Goal: Find specific page/section: Find specific page/section

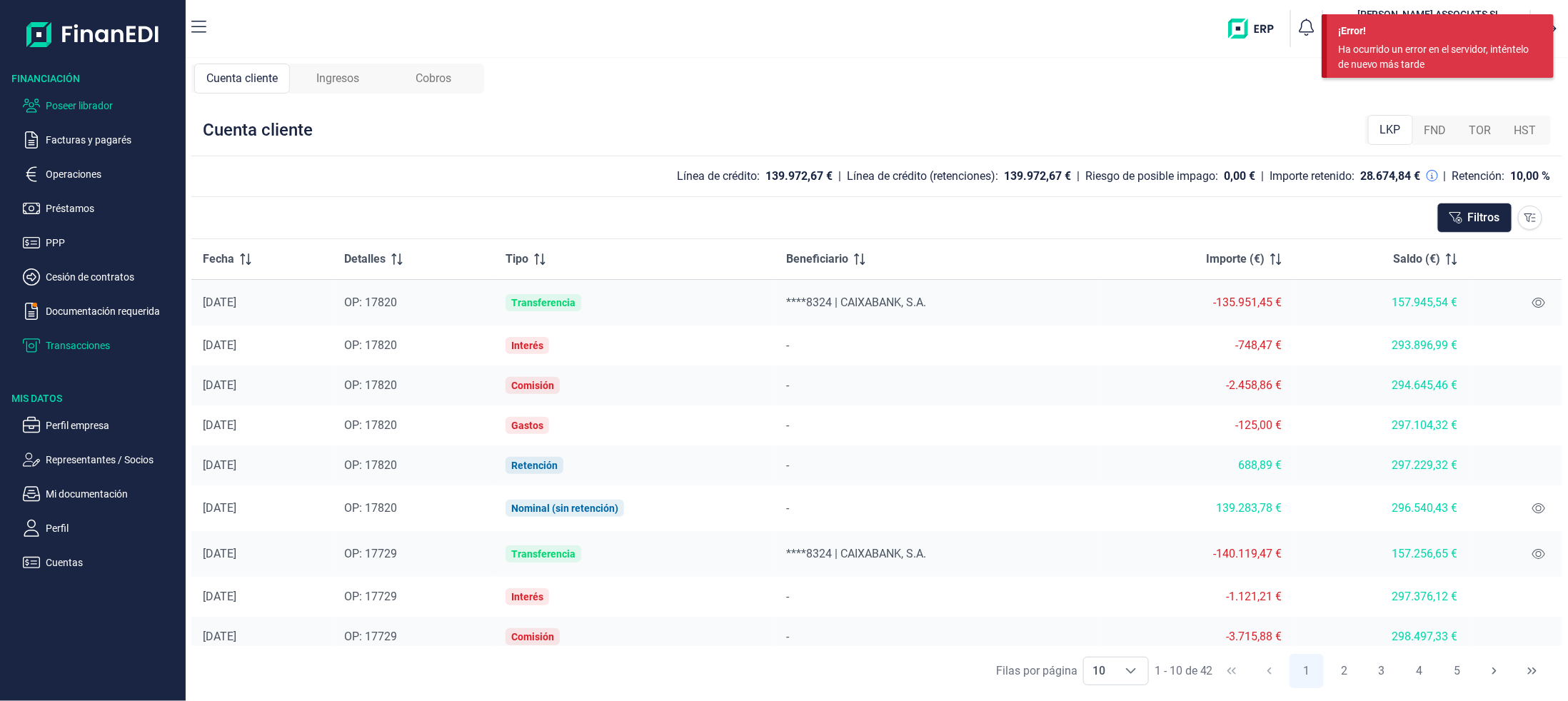
click at [41, 106] on button "Poseer librador" at bounding box center [101, 106] width 157 height 17
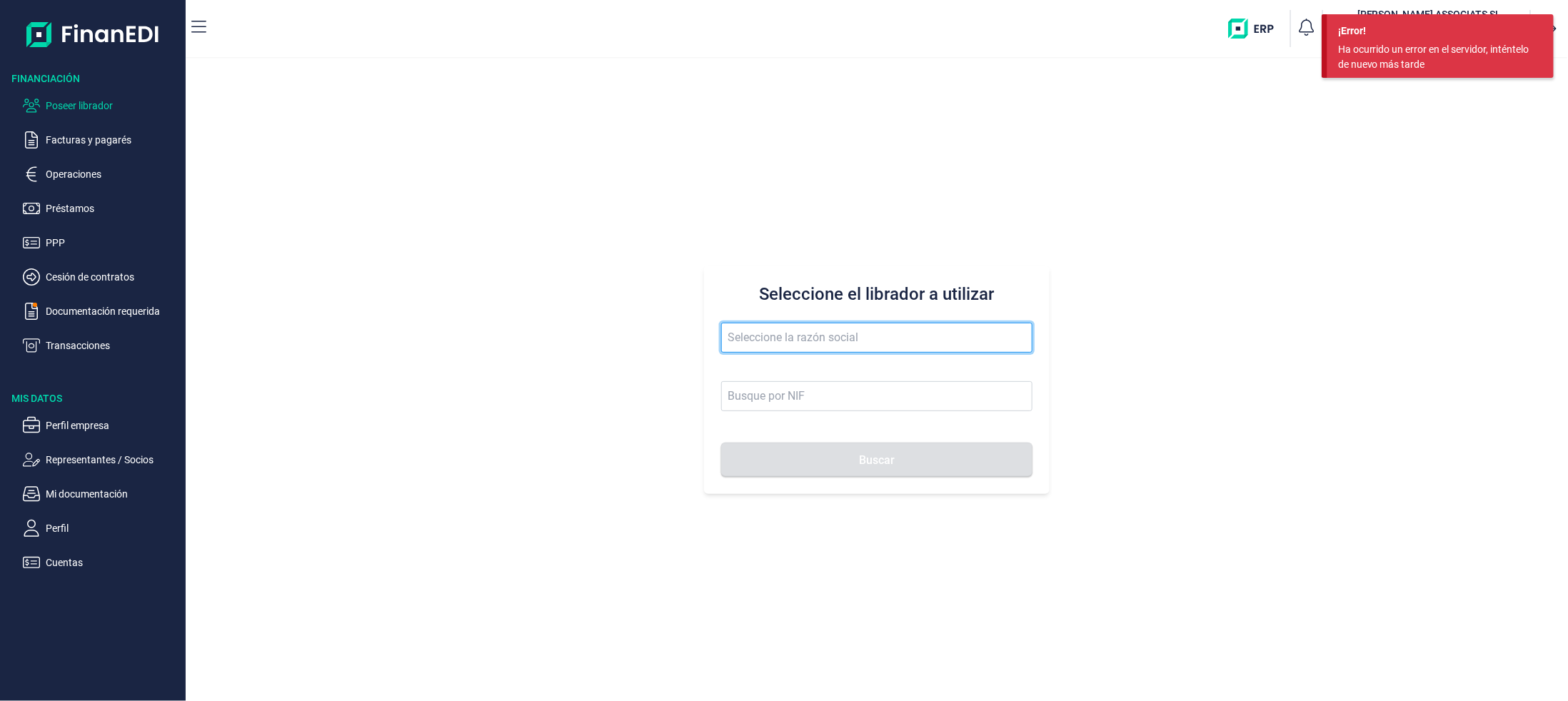
click at [980, 340] on input "text" at bounding box center [877, 338] width 311 height 30
click at [721, 443] on button "Buscar" at bounding box center [877, 460] width 311 height 34
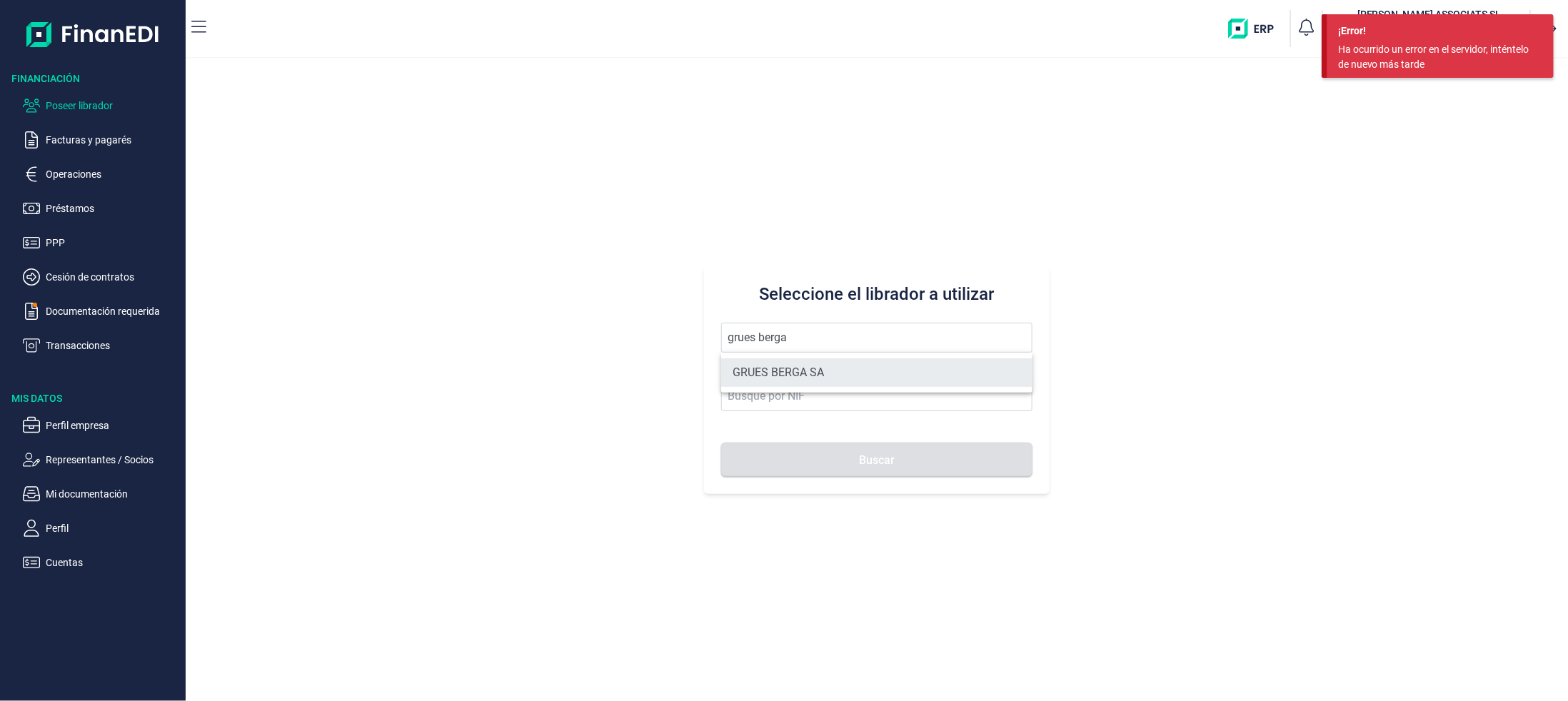
click at [767, 362] on li "GRUES BERGA SA" at bounding box center [877, 372] width 311 height 29
type input "GRUES BERGA SA"
type input "A60701919"
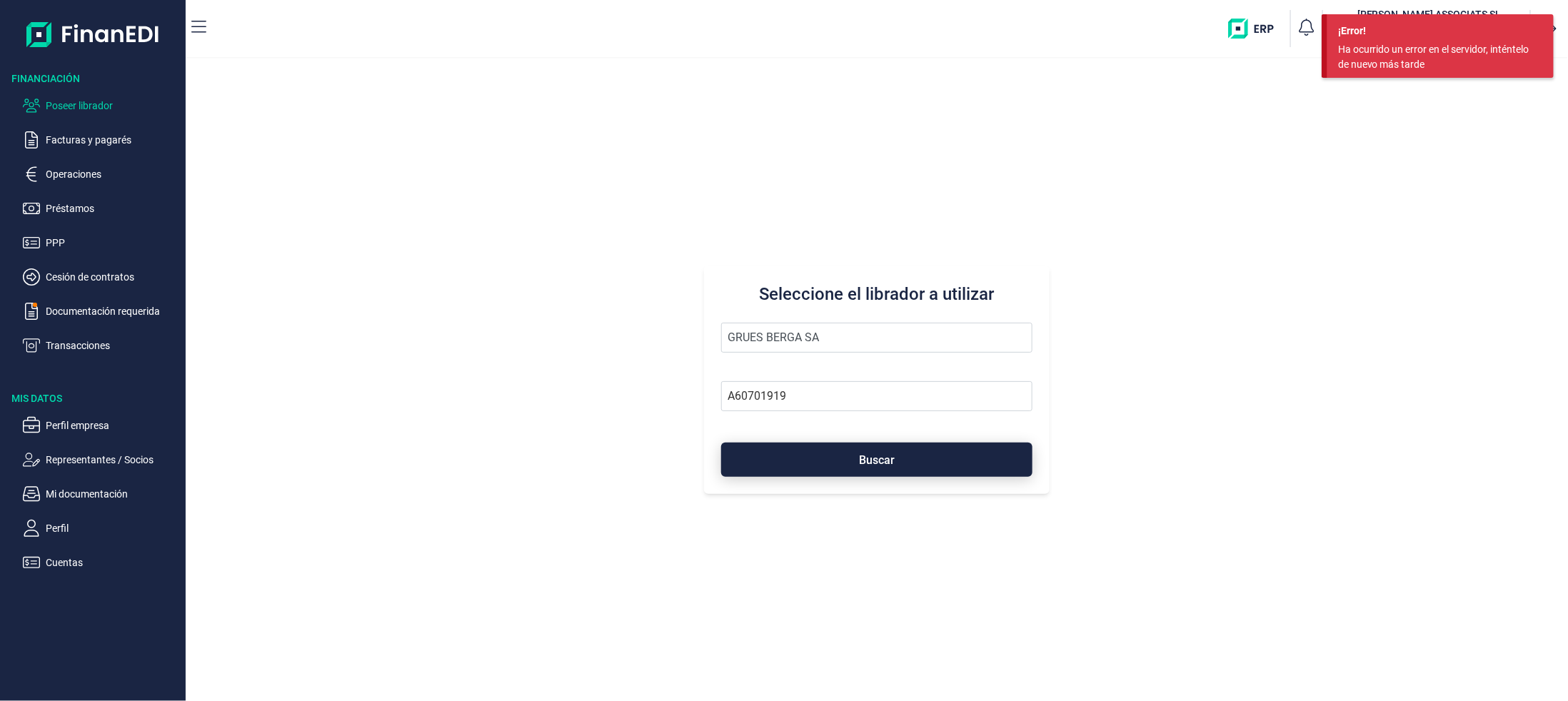
click at [886, 454] on span "Buscar" at bounding box center [877, 460] width 36 height 11
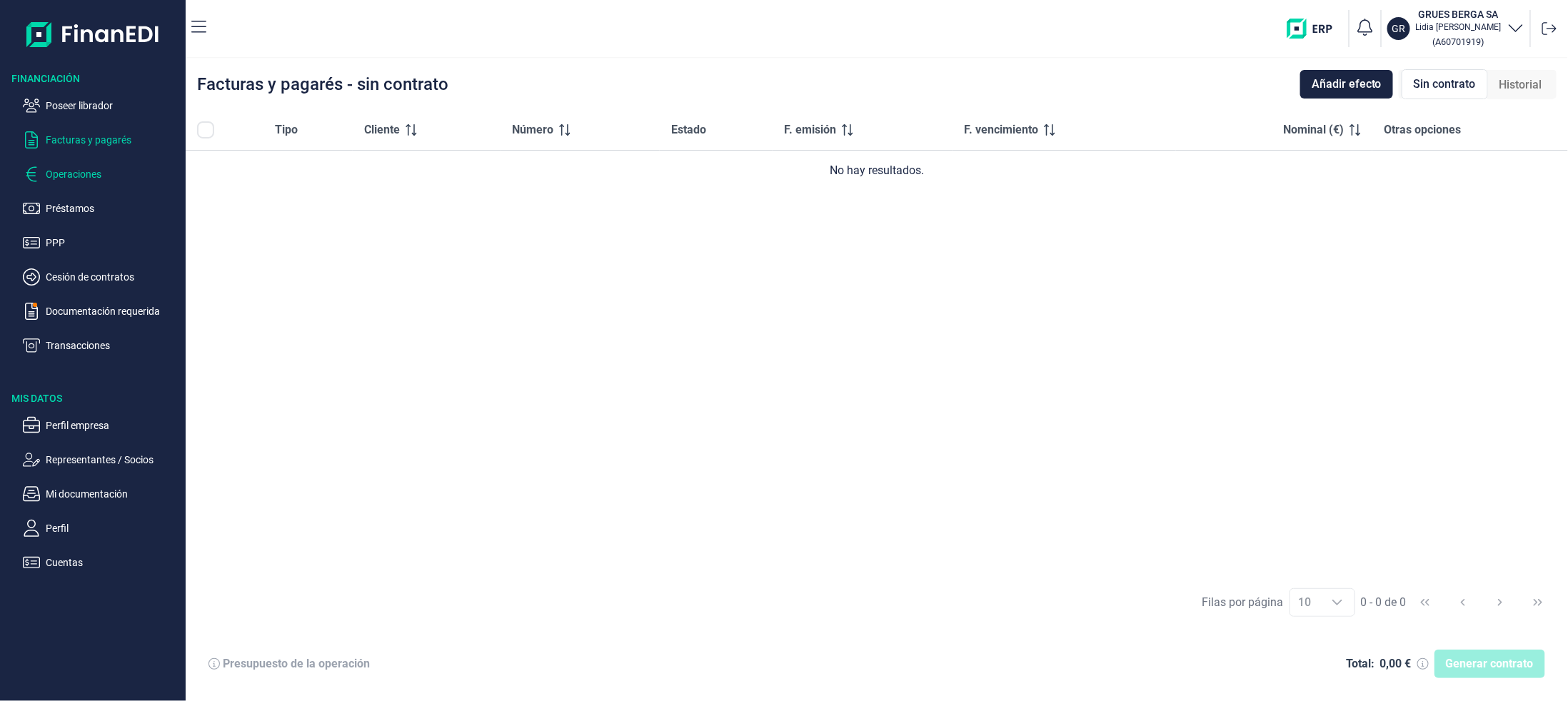
click at [55, 164] on ul "Poseer librador Facturas y pagarés Operaciones Préstamos PPP Cesión de contrato…" at bounding box center [92, 220] width 185 height 268
click at [41, 175] on button "Operaciones" at bounding box center [101, 174] width 157 height 17
